Goal: Information Seeking & Learning: Compare options

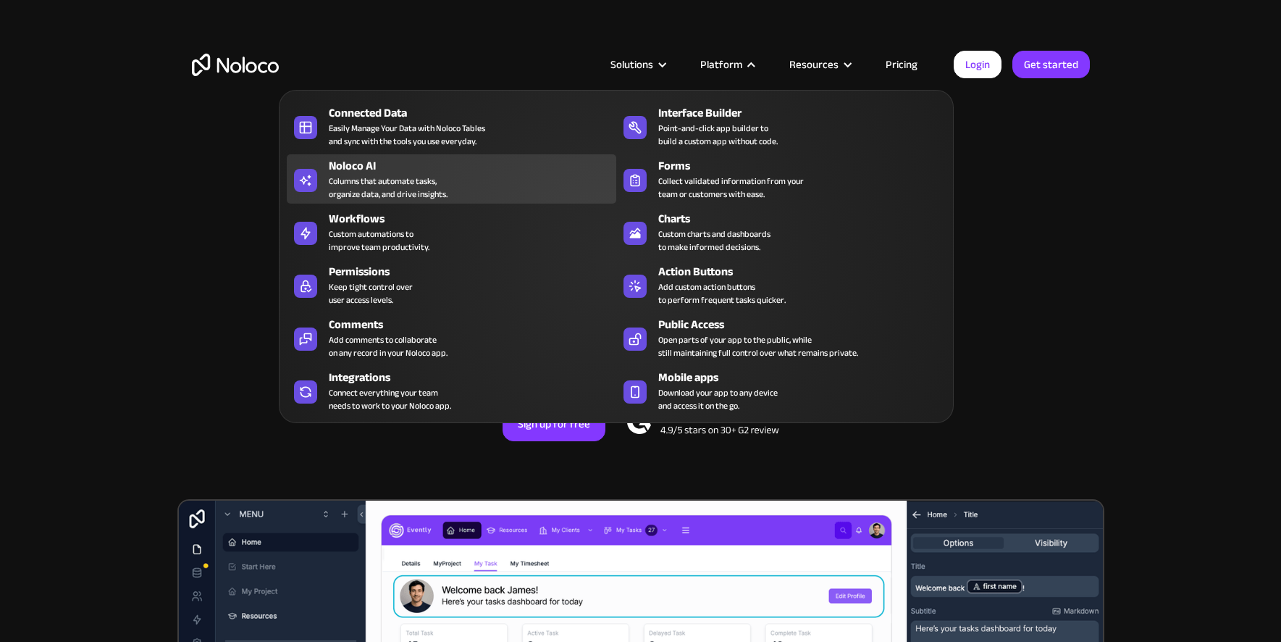
click at [408, 190] on div "Columns that automate tasks, organize data, and drive insights." at bounding box center [388, 188] width 119 height 26
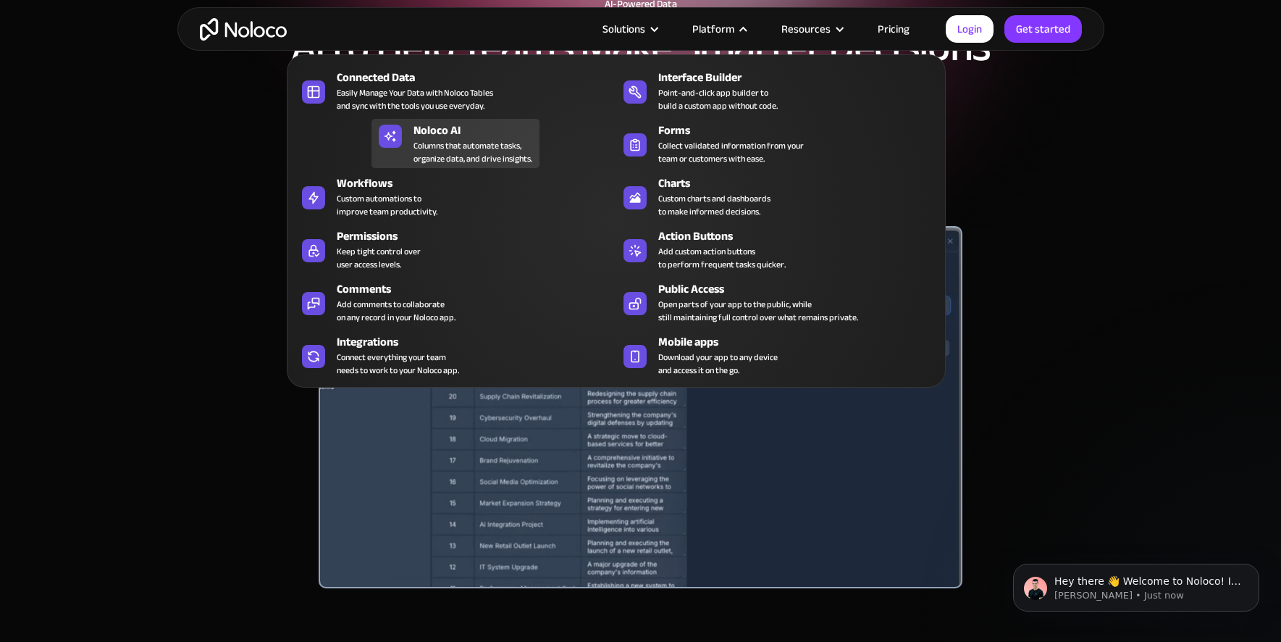
click at [484, 153] on div "Columns that automate tasks, organize data, and drive insights." at bounding box center [473, 152] width 119 height 26
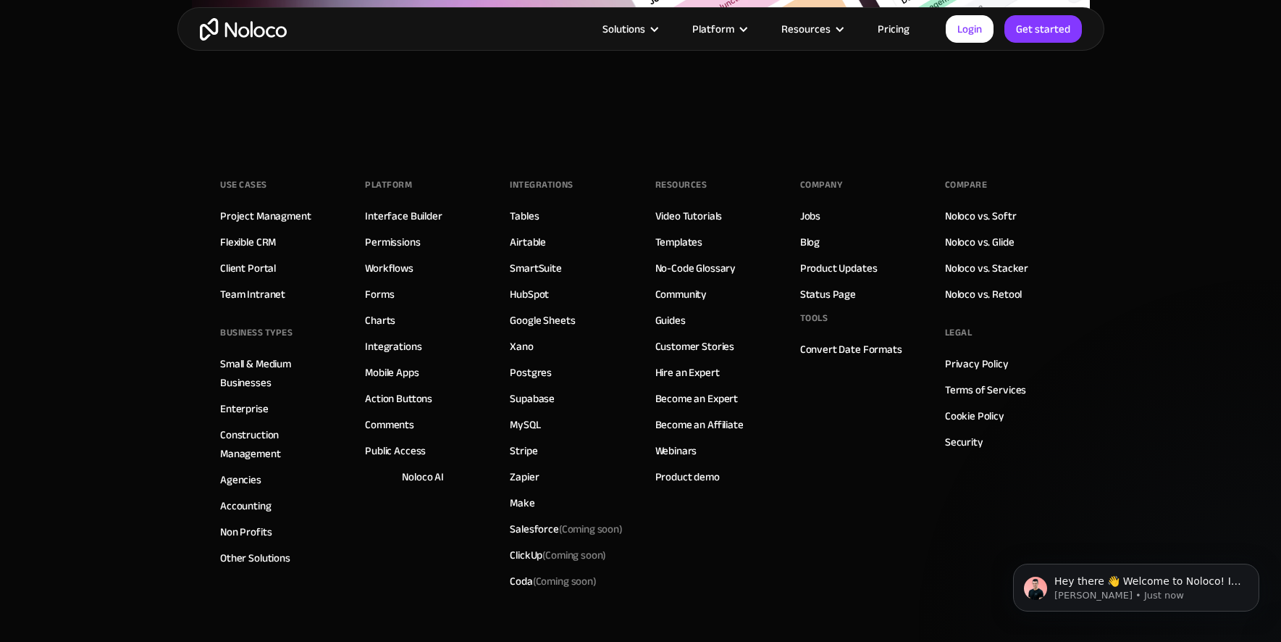
scroll to position [5207, 0]
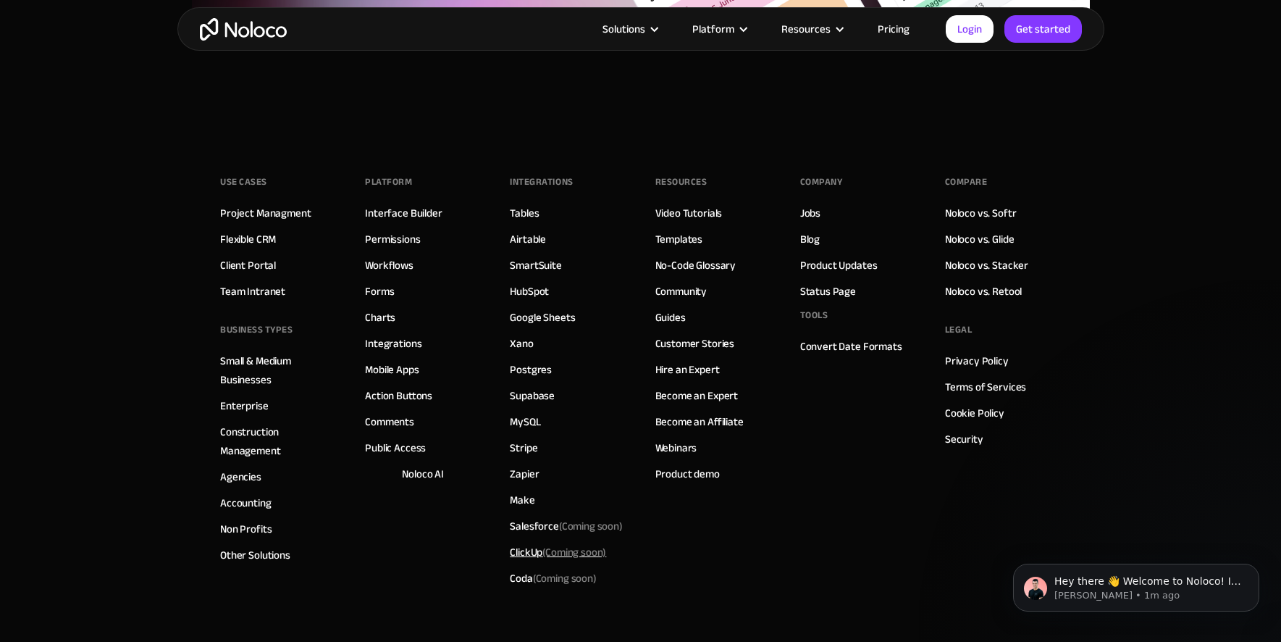
click at [526, 554] on div "ClickUp (Coming soon)" at bounding box center [558, 551] width 96 height 19
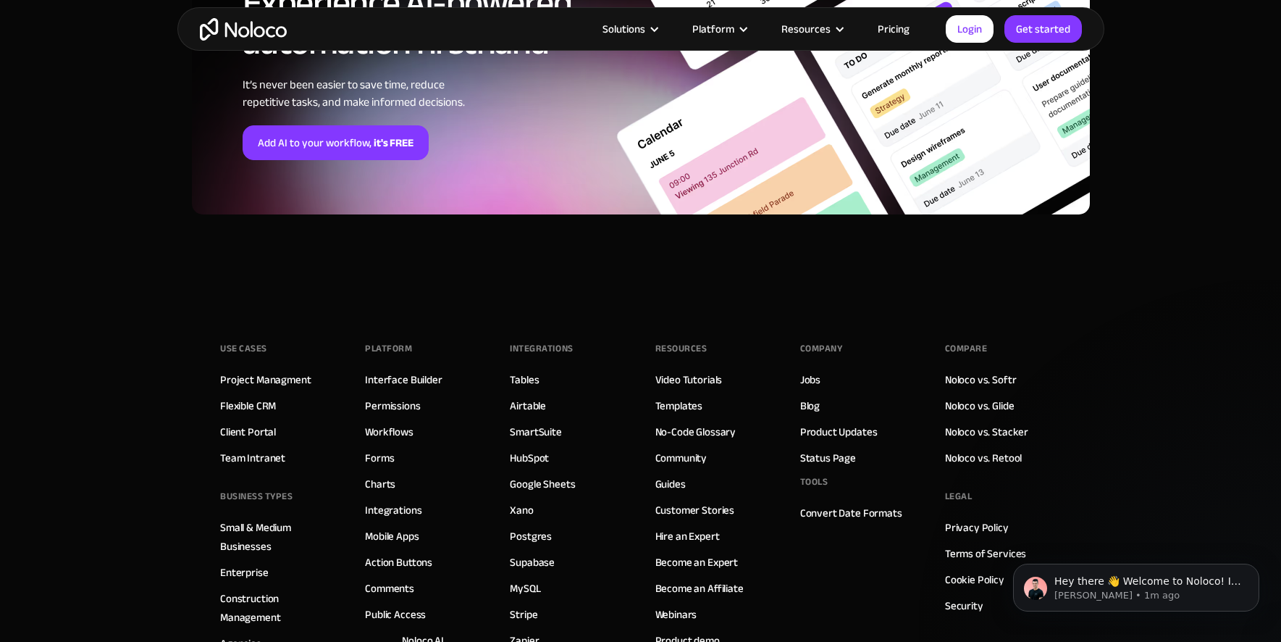
scroll to position [5319, 0]
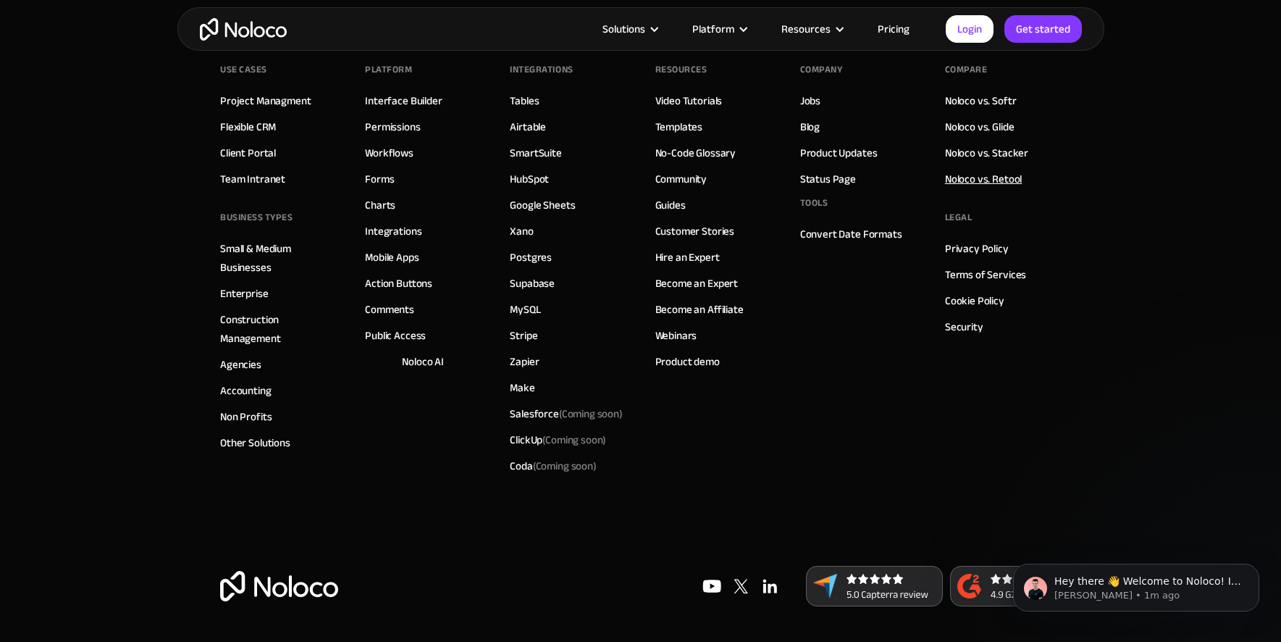
click at [1007, 179] on link "Noloco vs. Retool" at bounding box center [983, 178] width 77 height 19
